Goal: Task Accomplishment & Management: Use online tool/utility

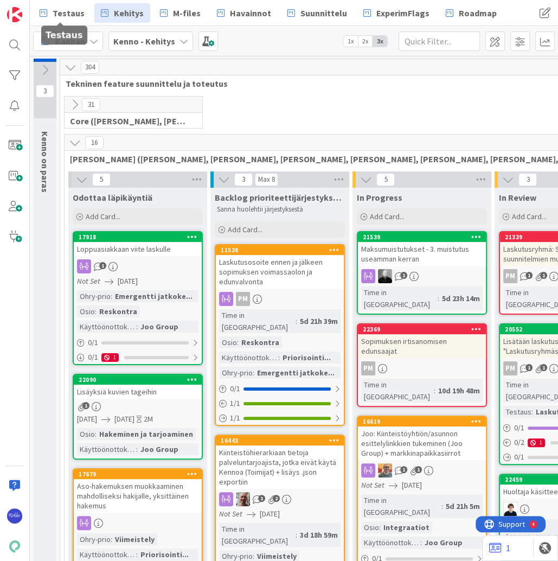
click at [63, 13] on span "Testaus" at bounding box center [69, 13] width 32 height 13
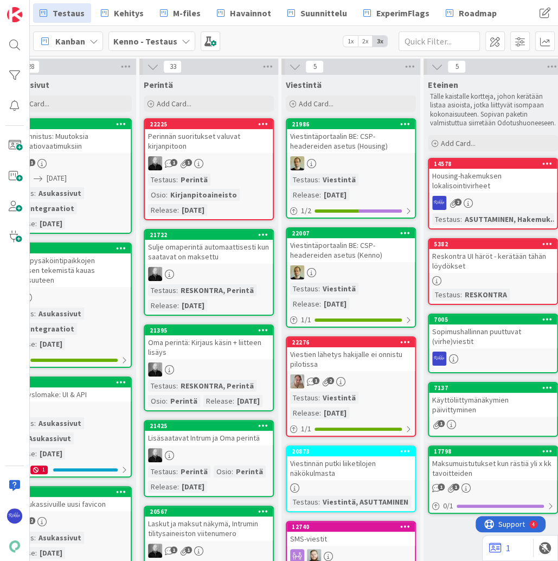
scroll to position [0, 600]
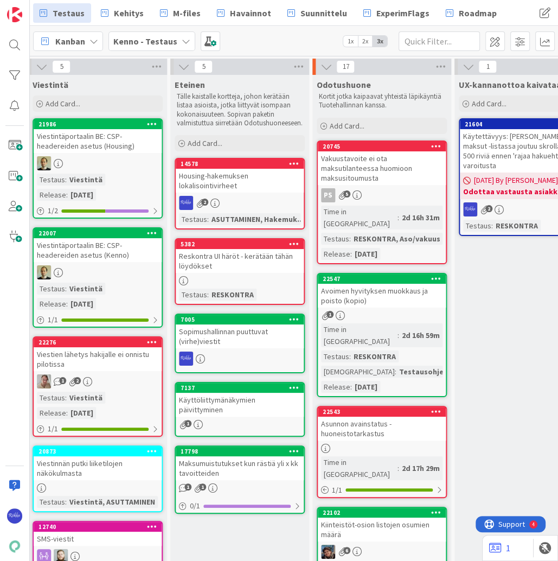
click at [371, 125] on div "Add Card..." at bounding box center [382, 126] width 130 height 16
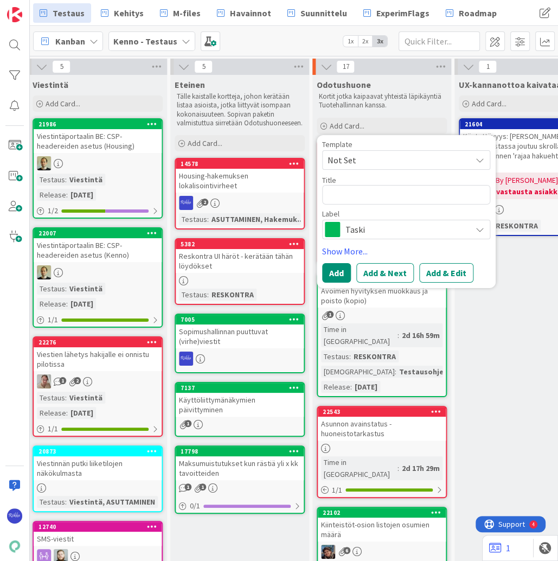
click at [371, 125] on div "Add Card..." at bounding box center [382, 126] width 130 height 16
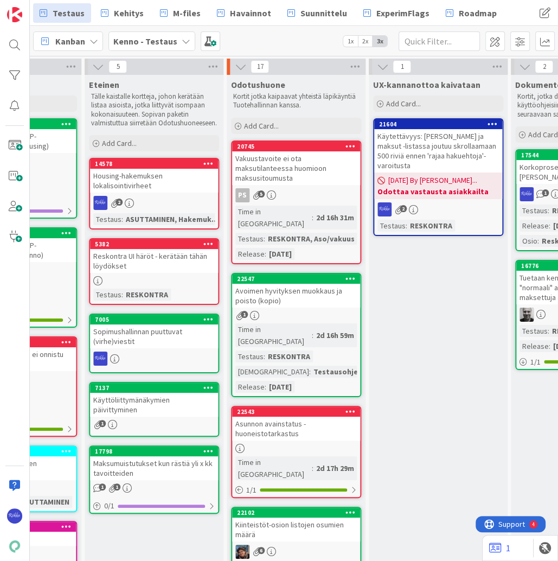
scroll to position [0, 696]
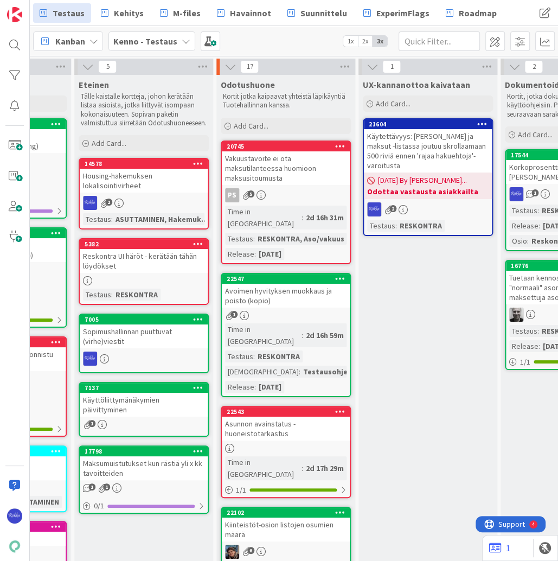
click at [270, 126] on div "Add Card..." at bounding box center [286, 126] width 130 height 16
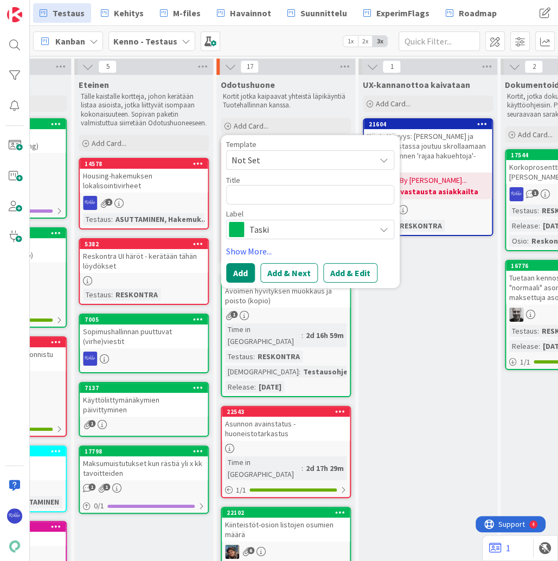
click at [291, 156] on span "Not Set" at bounding box center [300, 160] width 136 height 14
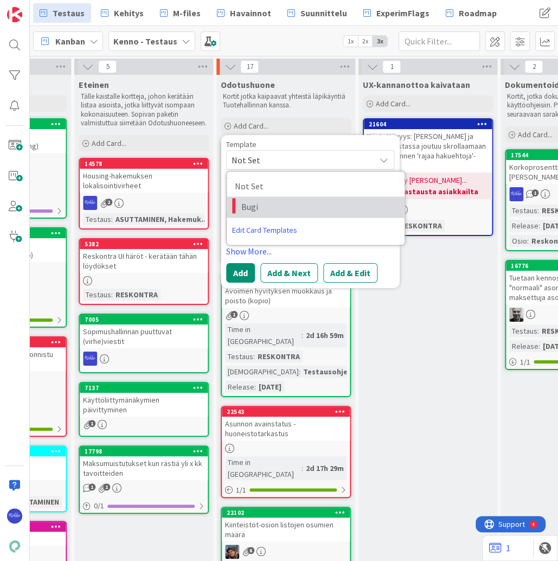
click at [297, 208] on span "Bugi" at bounding box center [318, 207] width 155 height 14
type textarea "x"
type textarea "Bugi"
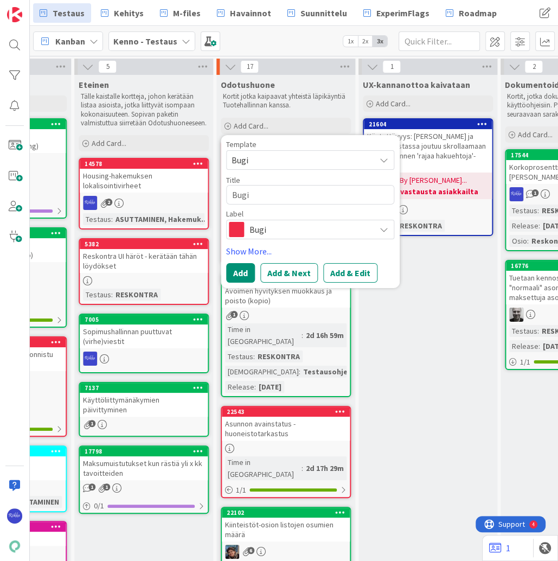
click at [367, 228] on span "Bugi" at bounding box center [309, 229] width 120 height 15
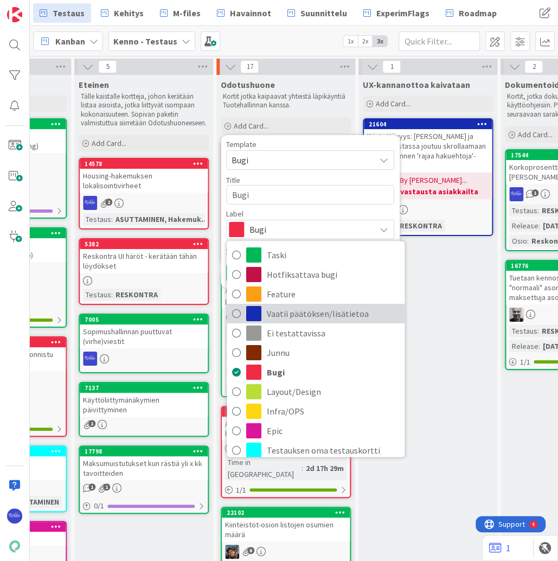
drag, startPoint x: 360, startPoint y: 311, endPoint x: 324, endPoint y: 276, distance: 50.6
click at [359, 310] on span "Vaatii päätöksen/lisätietoa" at bounding box center [333, 313] width 132 height 16
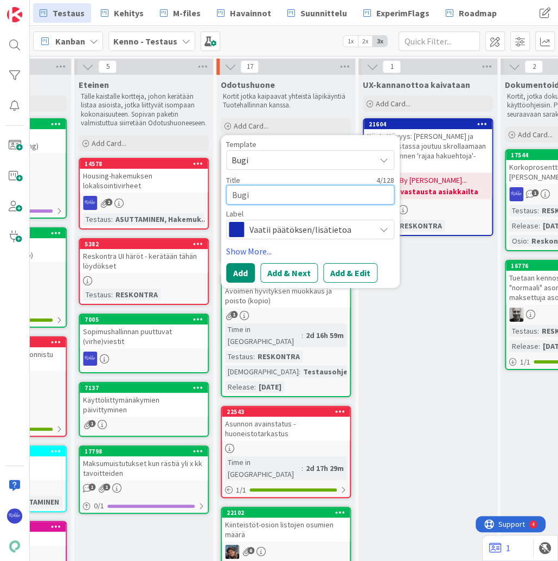
drag, startPoint x: 262, startPoint y: 195, endPoint x: 230, endPoint y: 199, distance: 32.7
click at [224, 199] on div "Template Bugi Not Set Bugi Edit Card Templates Title 4 / 128 Bugi Label Vaatii …" at bounding box center [310, 211] width 179 height 153
type textarea "x"
type textarea "E"
type textarea "x"
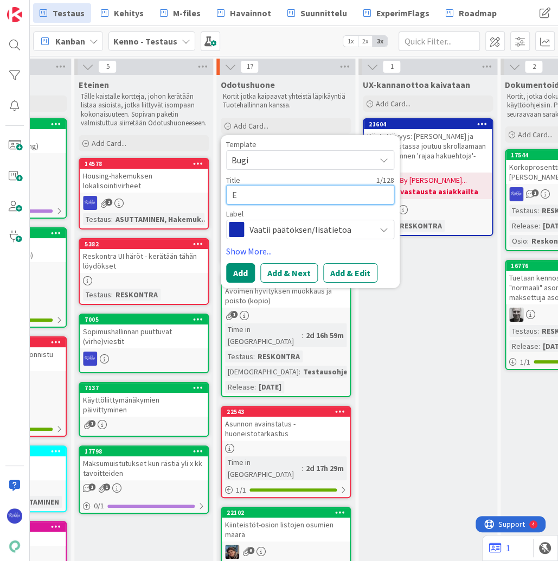
type textarea "Ed"
type textarea "x"
type textarea "Edu"
type textarea "x"
type textarea "Edun"
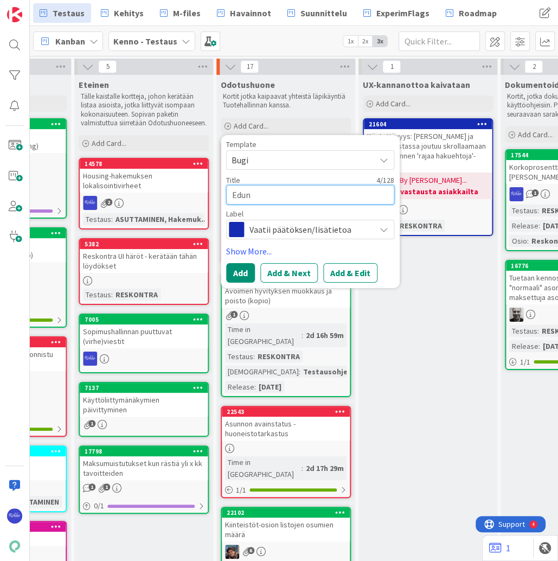
type textarea "x"
type textarea "Edunv"
type textarea "x"
type textarea "Edunva"
type textarea "x"
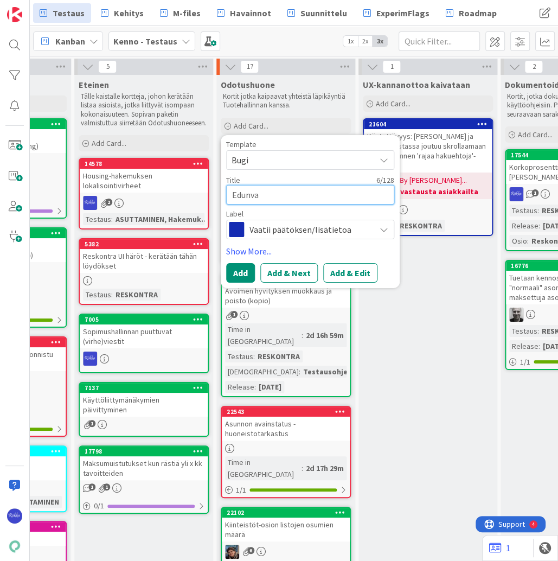
type textarea "Edunval"
type textarea "x"
type textarea "Edunvalv"
type textarea "x"
type textarea "Edunvalvon"
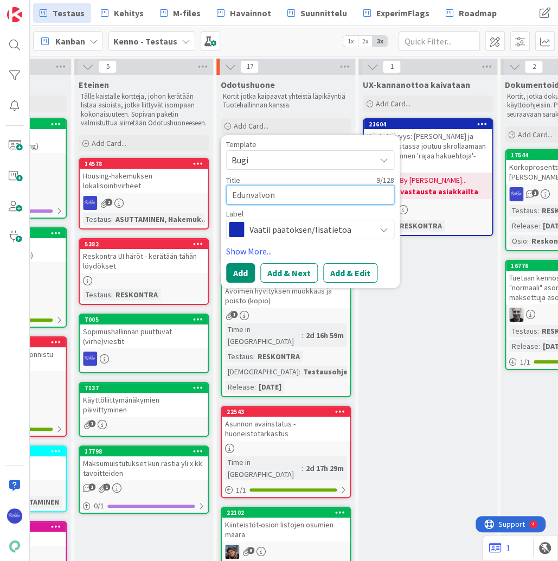
type textarea "x"
type textarea "Edunvalvonn"
type textarea "x"
type textarea "Edunvalvonna"
type textarea "x"
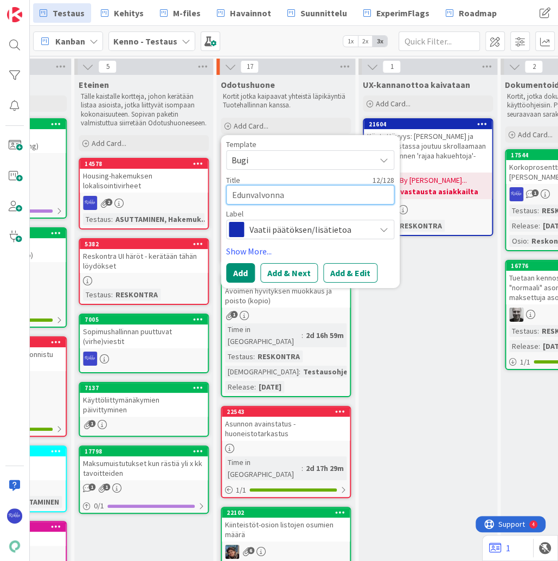
type textarea "Edunvalvonnan"
type textarea "x"
type textarea "Edunvalvonnan"
type textarea "x"
type textarea "Edunvalvonnan t"
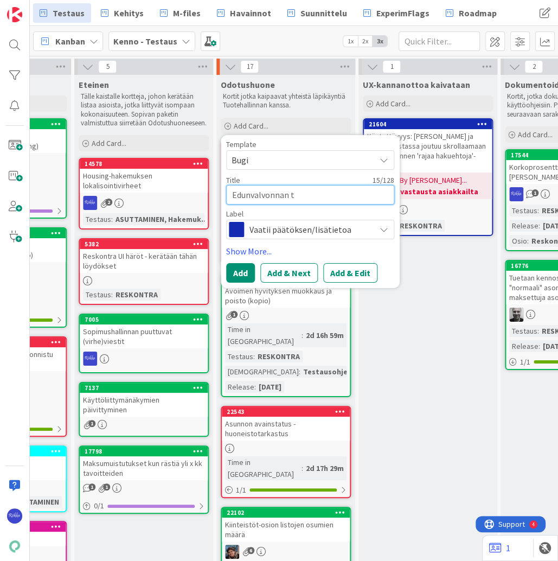
type textarea "x"
type textarea "Edunvalvonnan ti"
type textarea "x"
type textarea "Edunvalvonnan tie"
type textarea "x"
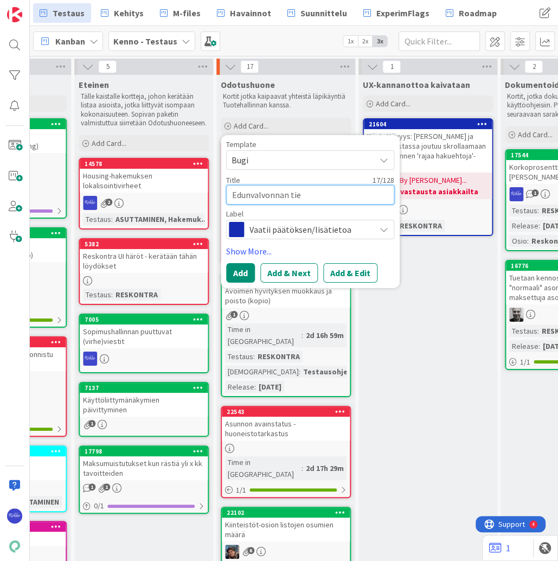
type textarea "Edunvalvonnan tied"
type textarea "x"
type textarea "Edunvalvonnan tiedo"
type textarea "x"
type textarea "Edunvalvonnan tiedon"
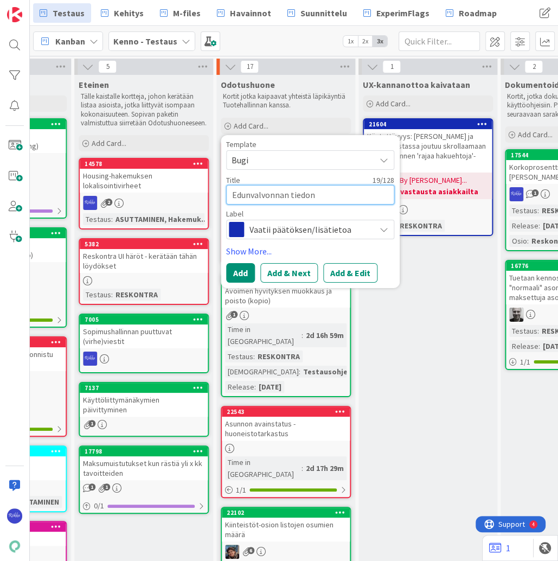
type textarea "x"
type textarea "Edunvalvonnan tiedon"
type textarea "x"
type textarea "Edunvalvonnan tiedon n"
type textarea "x"
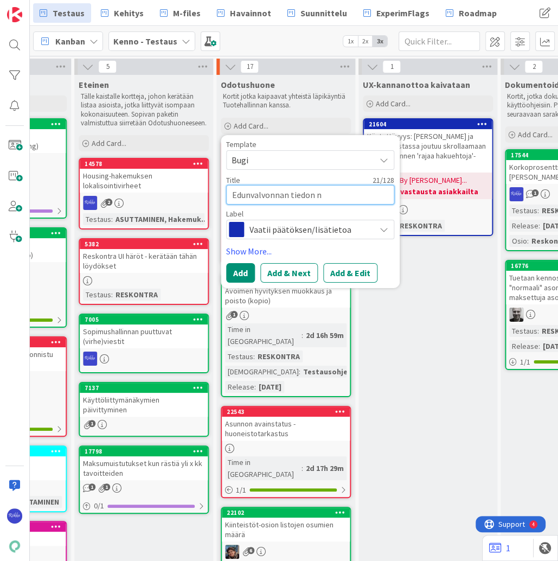
type textarea "Edunvalvonnan tiedon nä"
type textarea "x"
type textarea "Edunvalvonnan tiedon näk"
type textarea "x"
type textarea "Edunvalvonnan tiedon näky"
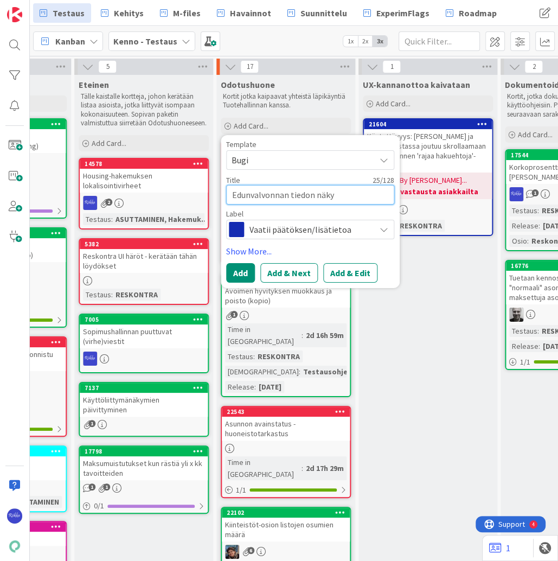
type textarea "x"
type textarea "Edunvalvonnan tiedon näkym"
type textarea "x"
type textarea "Edunvalvonnan tiedon näkymi"
type textarea "x"
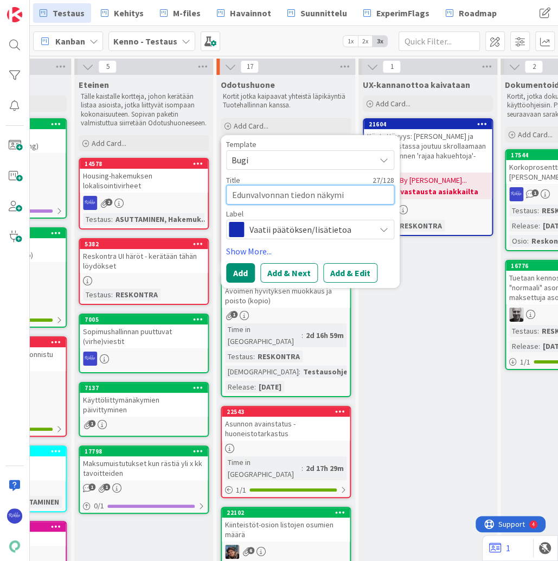
type textarea "Edunvalvonnan tiedon näkymin"
type textarea "x"
type textarea "Edunvalvonnan tiedon näkyminen"
type textarea "x"
type textarea "Edunvalvonnan tiedon näkyminen"
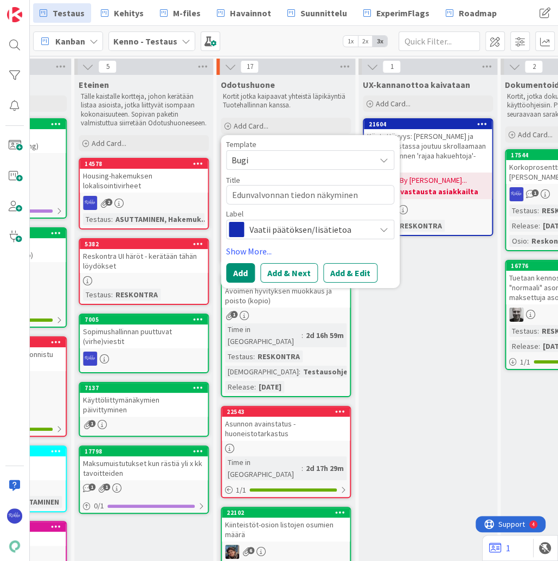
click at [362, 274] on button "Add & Edit" at bounding box center [350, 273] width 54 height 20
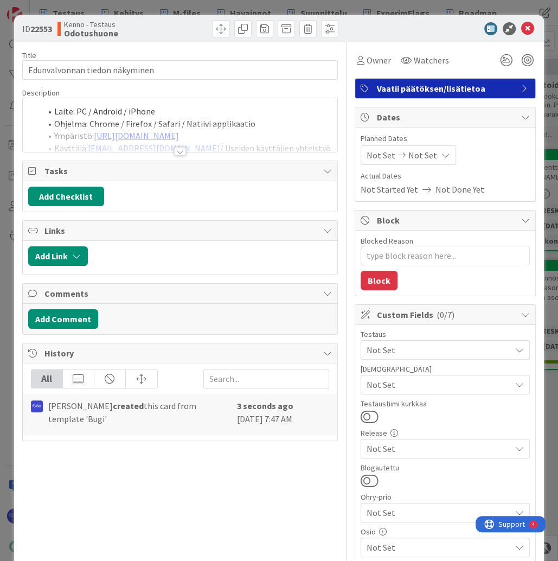
click at [178, 151] on div at bounding box center [180, 151] width 12 height 9
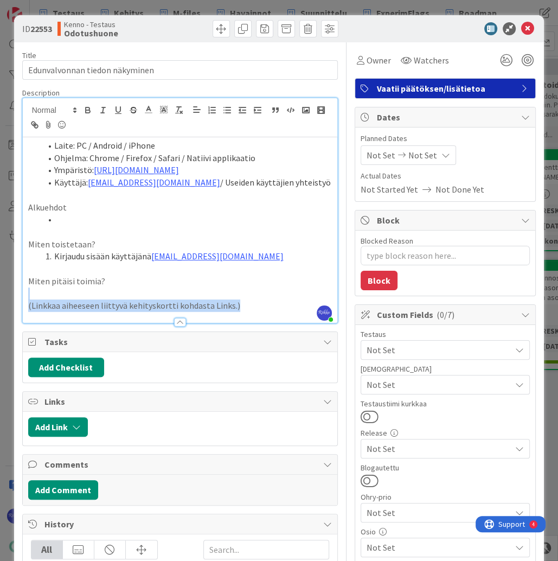
drag, startPoint x: 258, startPoint y: 306, endPoint x: 67, endPoint y: 291, distance: 191.6
click at [31, 291] on div "Laite: PC / Android / iPhone Ohjelma: Chrome / Firefox / Safari / Natiivi appli…" at bounding box center [180, 229] width 315 height 185
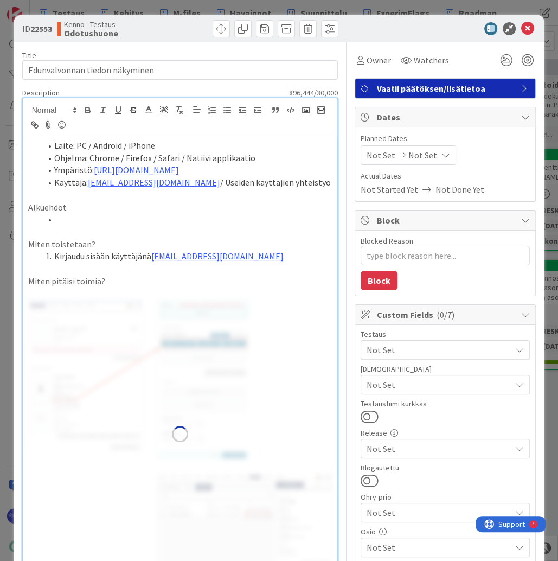
click at [426, 387] on span "Not Set" at bounding box center [439, 384] width 144 height 13
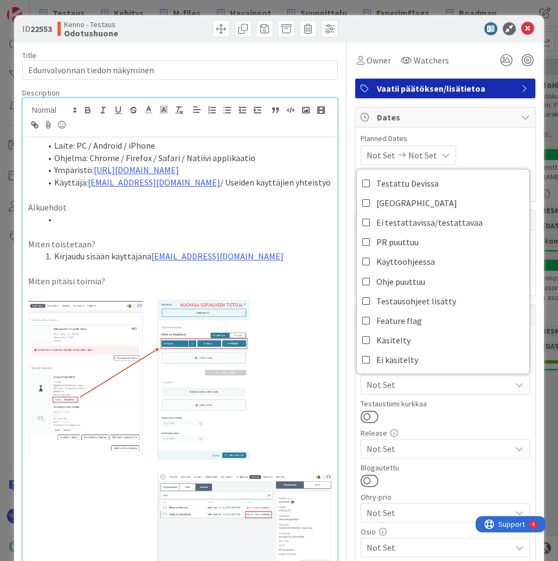
drag, startPoint x: 475, startPoint y: 422, endPoint x: 472, endPoint y: 380, distance: 42.4
click at [475, 420] on div at bounding box center [445, 416] width 169 height 14
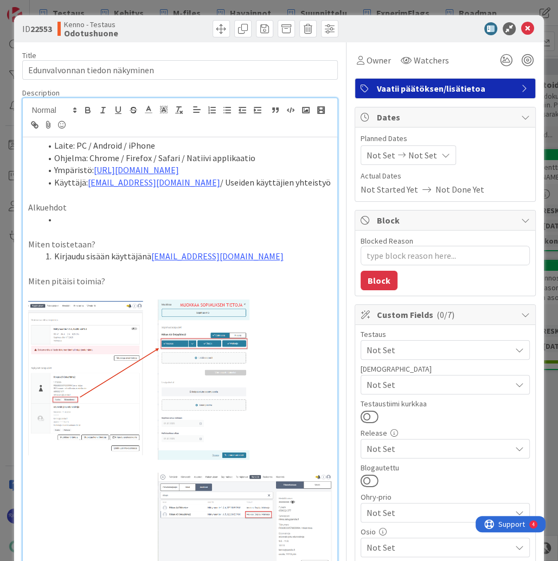
click at [471, 348] on span "Not Set" at bounding box center [439, 349] width 144 height 13
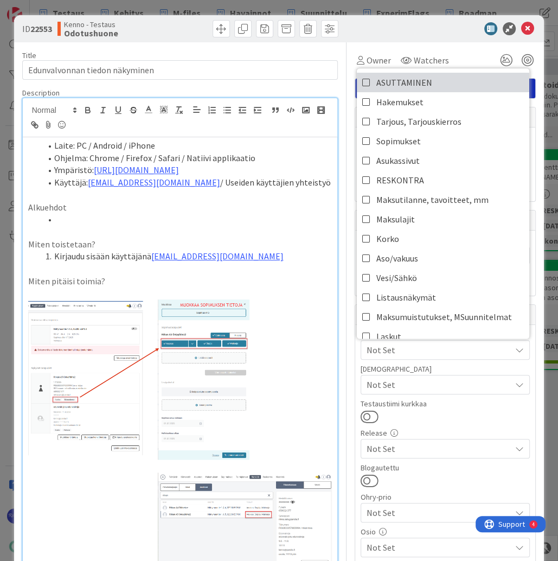
click at [456, 85] on link "ASUTTAMINEN" at bounding box center [443, 83] width 172 height 20
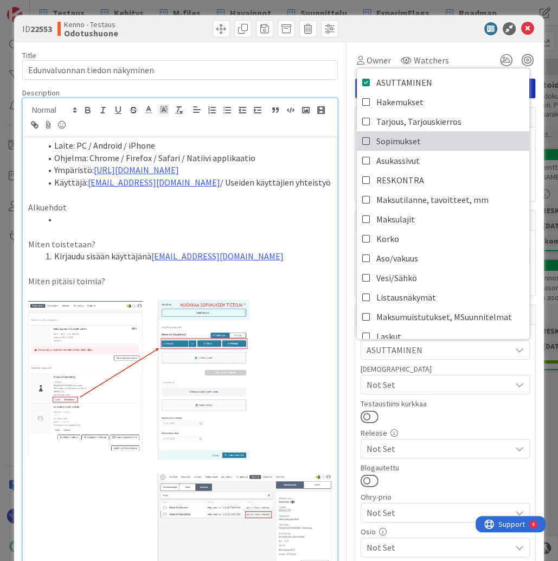
click at [464, 139] on link "Sopimukset" at bounding box center [443, 141] width 172 height 20
type textarea "x"
drag, startPoint x: 464, startPoint y: 412, endPoint x: 458, endPoint y: 412, distance: 6.5
click at [464, 412] on div at bounding box center [445, 416] width 169 height 14
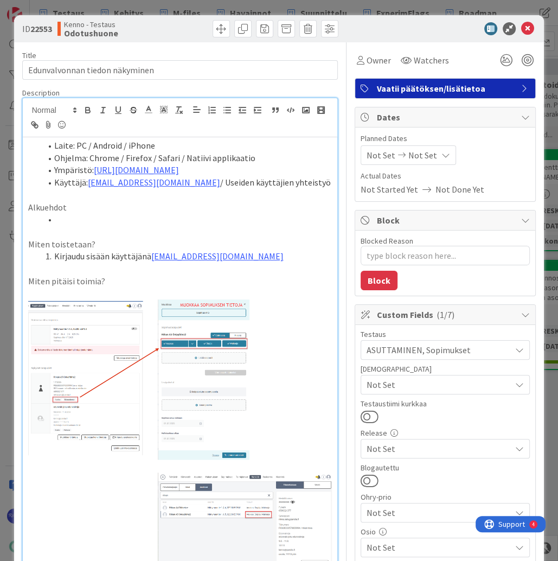
click at [119, 220] on li at bounding box center [186, 219] width 291 height 12
click at [264, 257] on li "Kirjaudu sisään käyttäjänä kenno.admin@pandia.fi" at bounding box center [186, 256] width 291 height 12
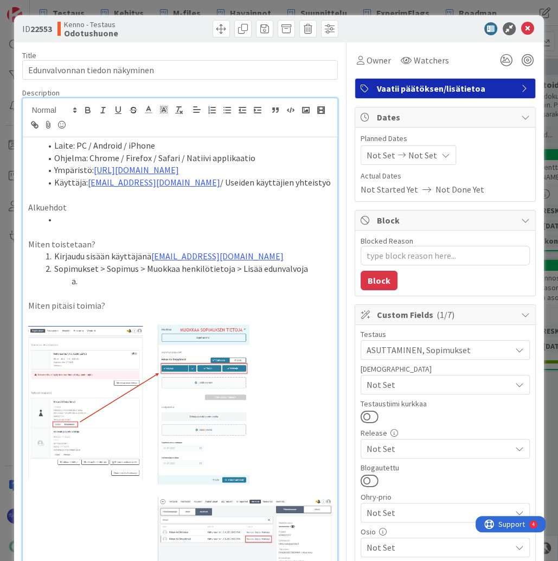
click at [99, 219] on li at bounding box center [186, 219] width 291 height 12
click at [100, 285] on li at bounding box center [186, 281] width 291 height 12
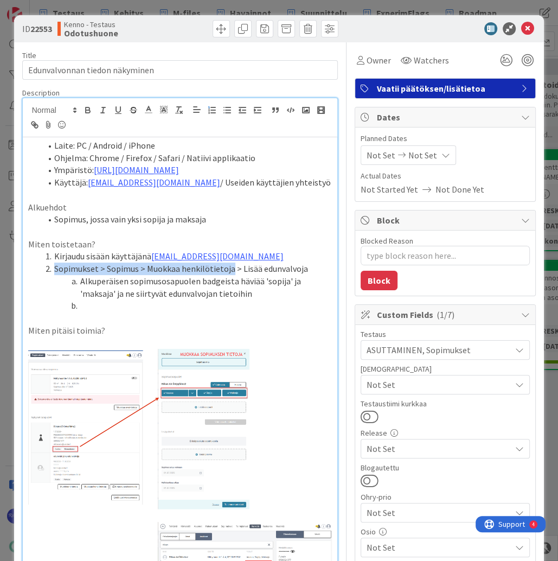
drag, startPoint x: 54, startPoint y: 268, endPoint x: 228, endPoint y: 271, distance: 174.1
click at [228, 271] on li "Sopimukset > Sopimus > Muokkaa henkilötietoja > Lisää edunvalvoja" at bounding box center [186, 268] width 291 height 12
copy li "Sopimukset > Sopimus > Muokkaa henkilötietoja"
click at [98, 304] on li at bounding box center [186, 305] width 291 height 12
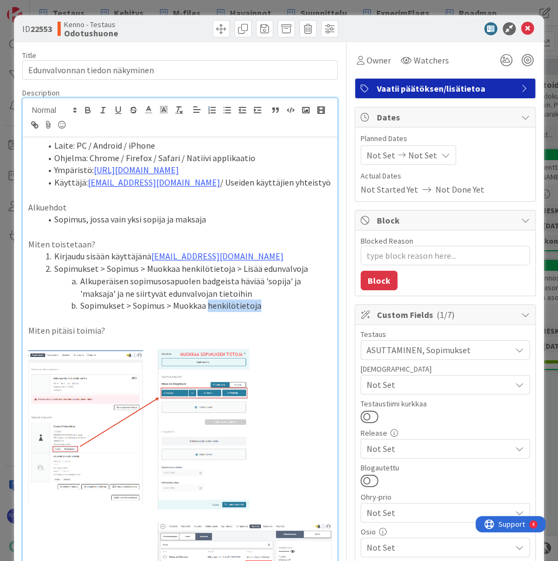
drag, startPoint x: 206, startPoint y: 305, endPoint x: 256, endPoint y: 304, distance: 49.9
click at [256, 304] on li "Sopimukset > Sopimus > Muokkaa henkilötietoja" at bounding box center [186, 305] width 291 height 12
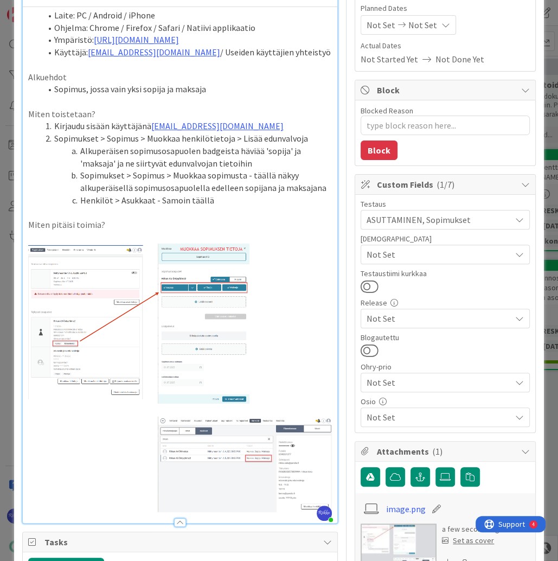
scroll to position [87, 0]
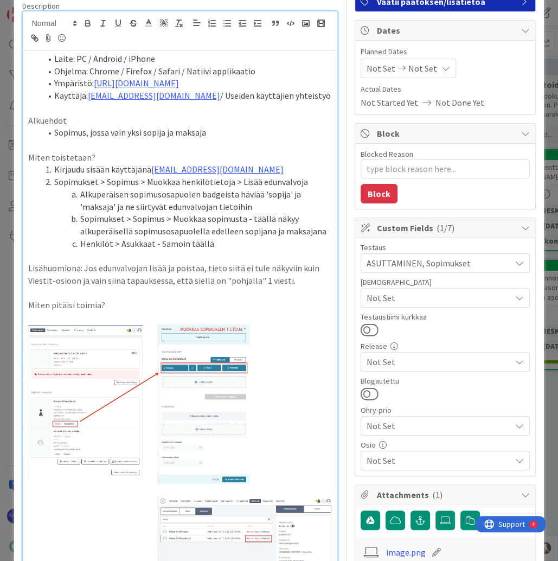
click at [224, 269] on p "Lisähuomiona: Jos edunvalvojan lisää ja poistaa, tieto siitä ei tule näkyviin k…" at bounding box center [180, 274] width 304 height 24
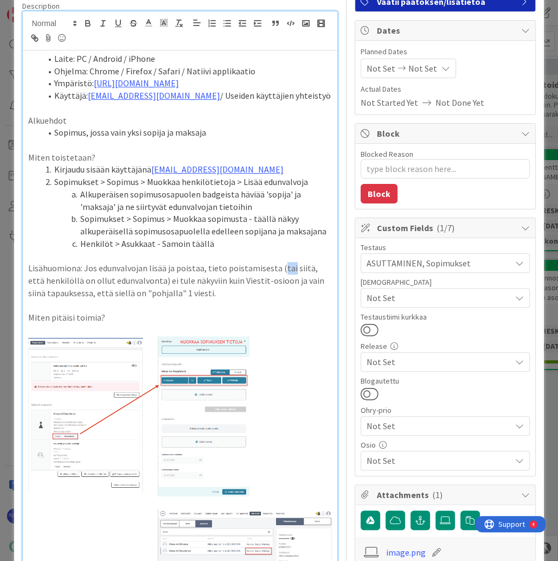
drag, startPoint x: 286, startPoint y: 268, endPoint x: 279, endPoint y: 268, distance: 6.5
click at [279, 268] on p "Lisähuomiona: Jos edunvalvojan lisää ja poistaa, tieto poistamisesta (tai siitä…" at bounding box center [180, 280] width 304 height 37
click at [77, 282] on p "Lisähuomiona: Jos edunvalvojan lisää ja poistaa, tieto poistamisesta (eli että …" at bounding box center [180, 280] width 304 height 37
type textarea "x"
click at [220, 295] on p "Lisähuomiona: Jos edunvalvojan lisää ja poistaa, tieto poistamisesta (eli että …" at bounding box center [180, 280] width 304 height 37
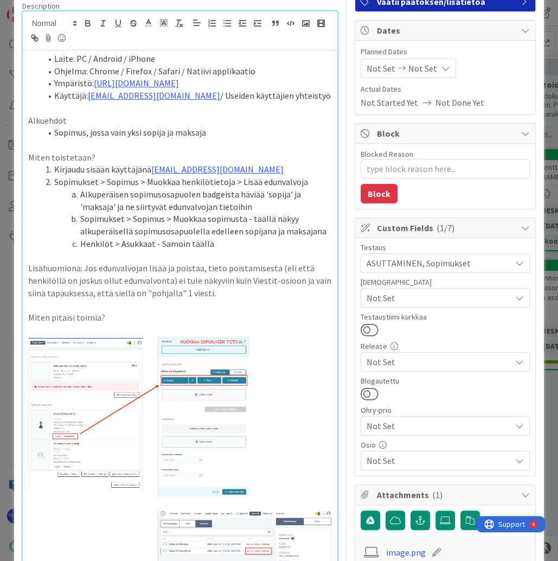
scroll to position [0, 0]
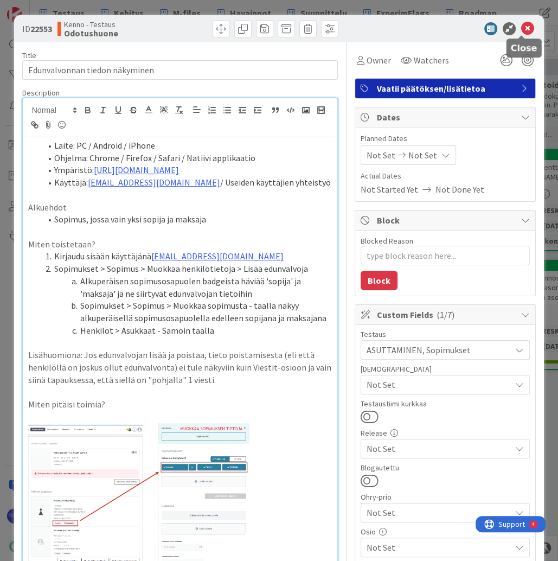
click at [521, 32] on icon at bounding box center [527, 28] width 13 height 13
